Goal: Transaction & Acquisition: Obtain resource

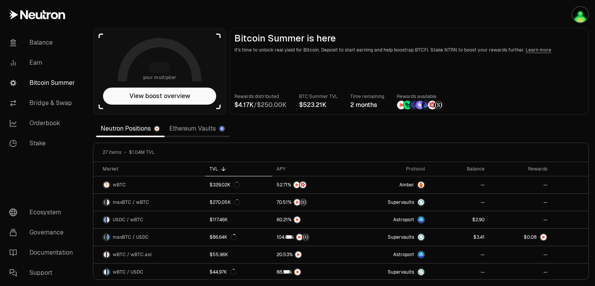
scroll to position [39, 0]
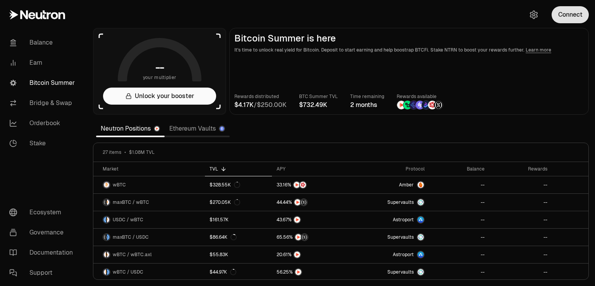
click at [560, 14] on button "Connect" at bounding box center [570, 14] width 37 height 17
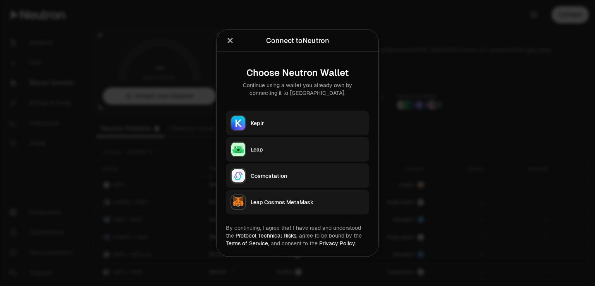
click at [252, 151] on div "Leap" at bounding box center [308, 150] width 114 height 8
